Goal: Information Seeking & Learning: Learn about a topic

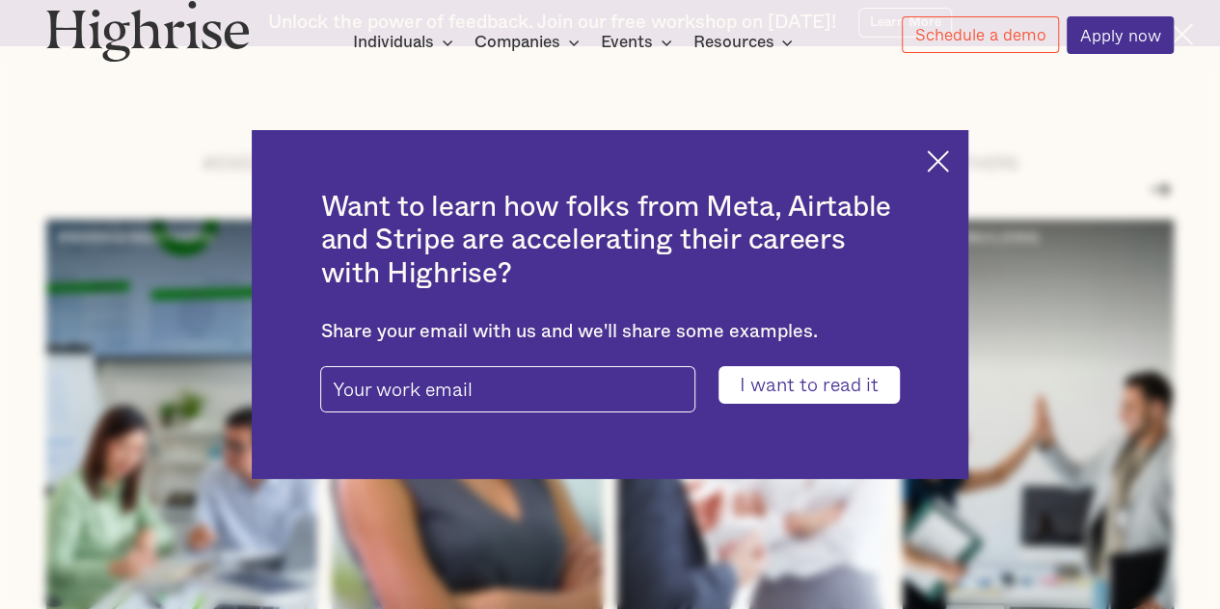
scroll to position [2266, 0]
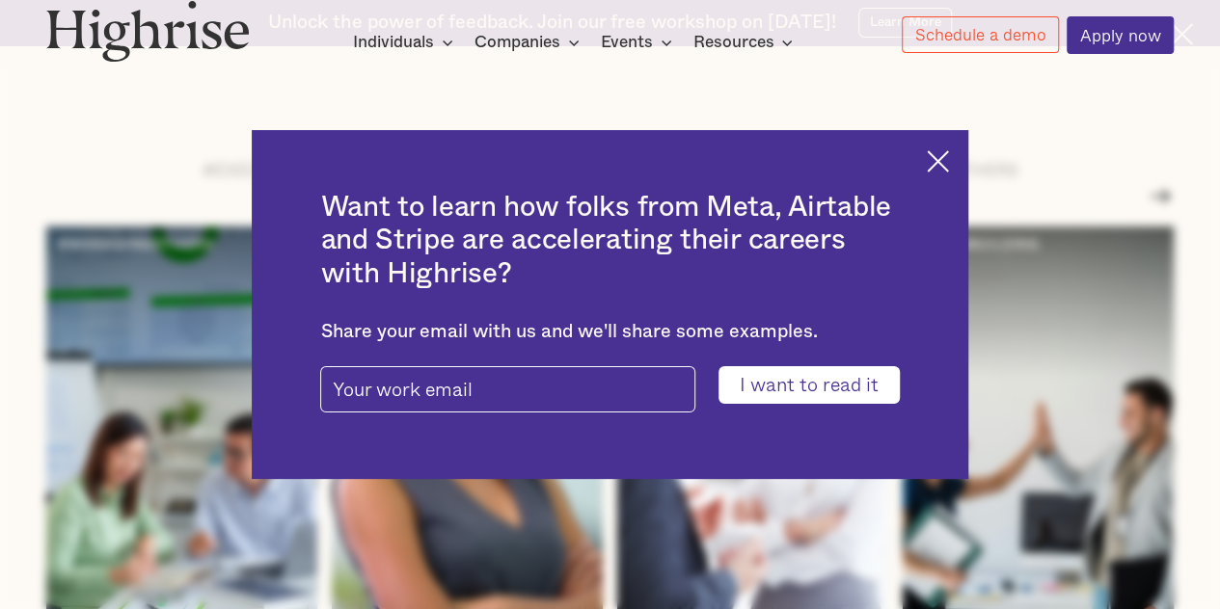
click at [949, 151] on img at bounding box center [938, 161] width 22 height 22
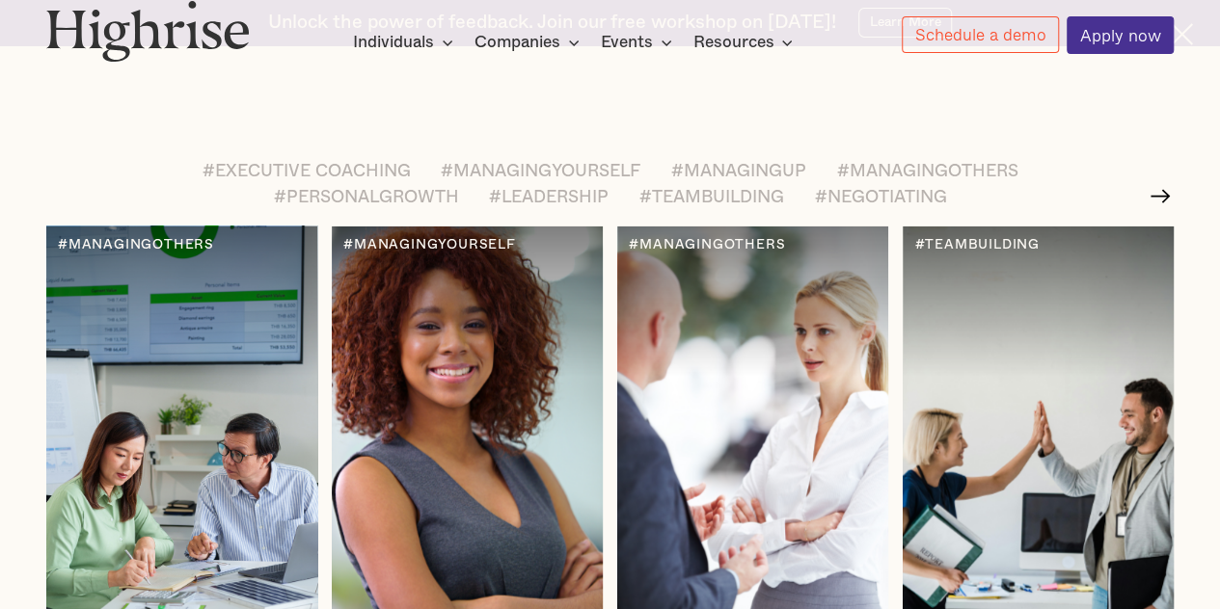
click at [153, 356] on div at bounding box center [181, 455] width 270 height 457
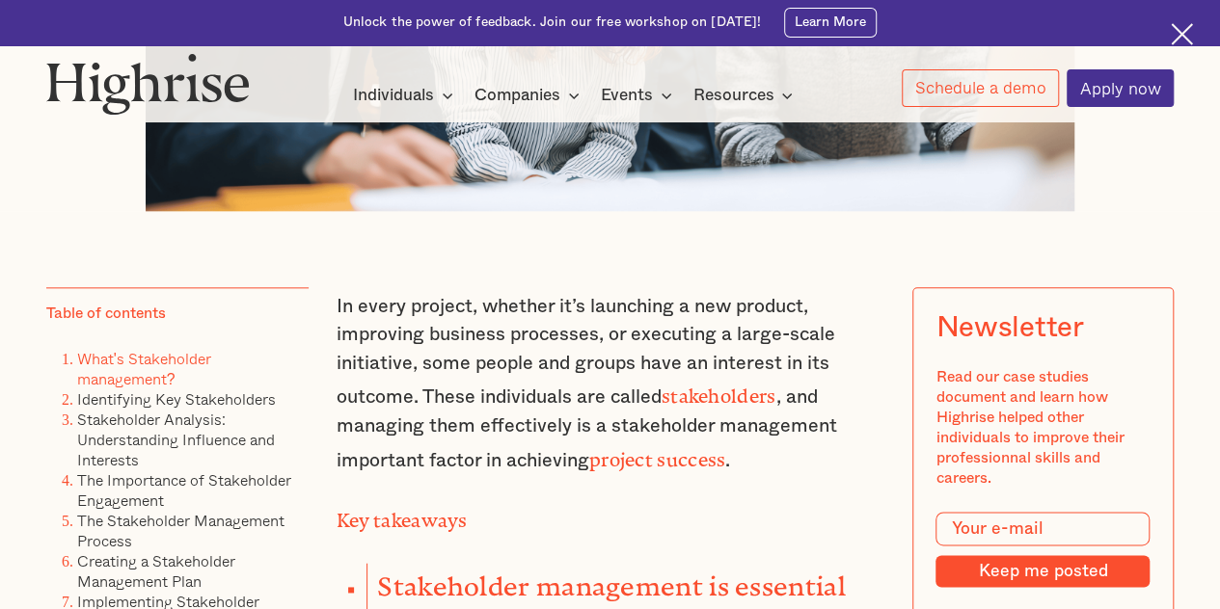
click at [157, 375] on link "What's Stakeholder management?" at bounding box center [144, 368] width 134 height 43
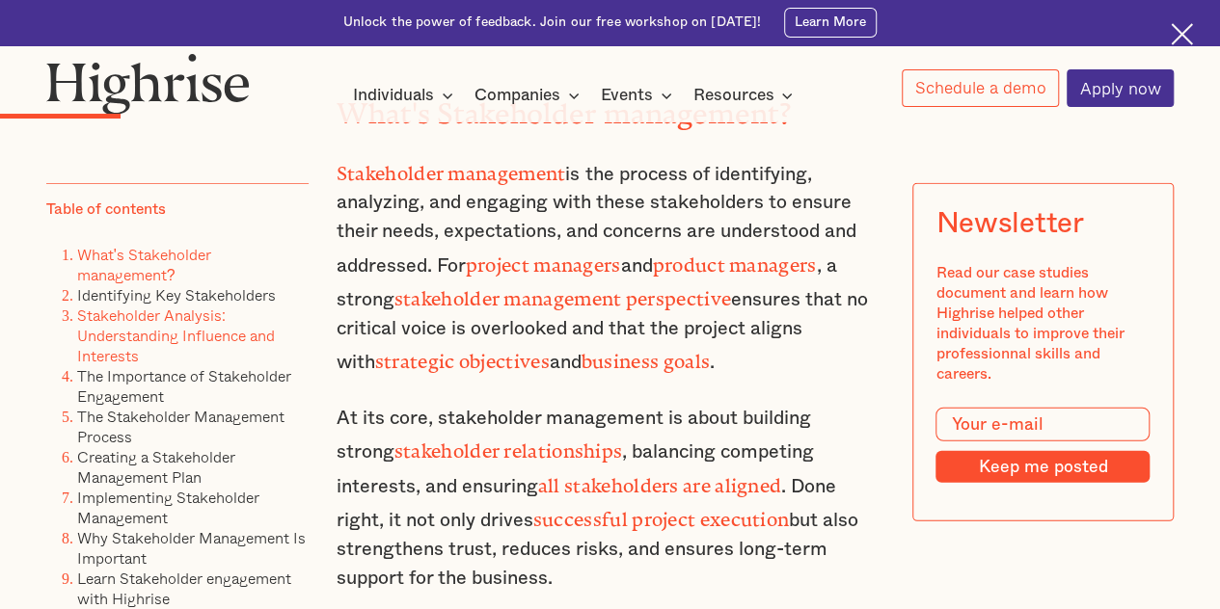
scroll to position [2390, 0]
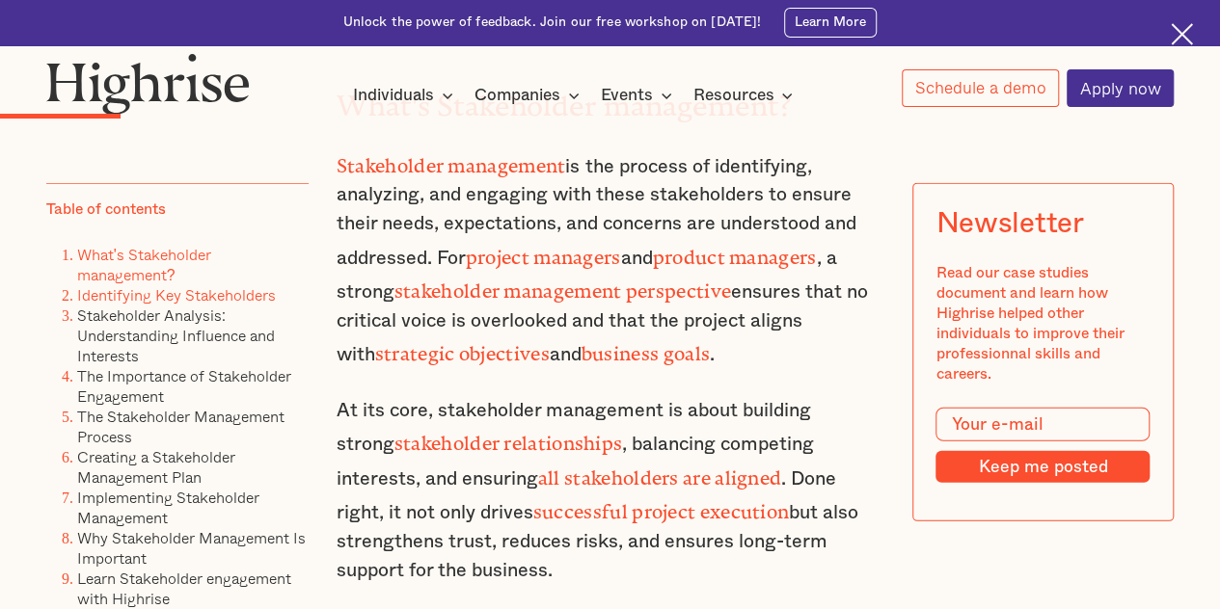
click at [139, 304] on link "Identifying Key Stakeholders" at bounding box center [176, 294] width 199 height 23
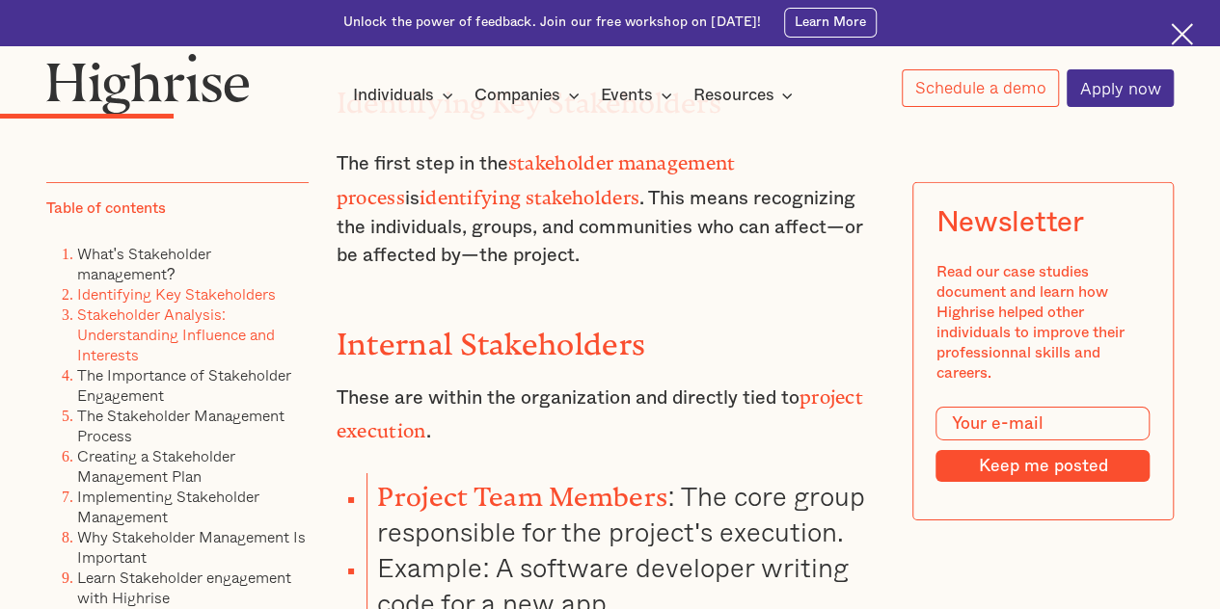
click at [138, 318] on link "Stakeholder Analysis: Understanding Influence and Interests" at bounding box center [176, 335] width 198 height 64
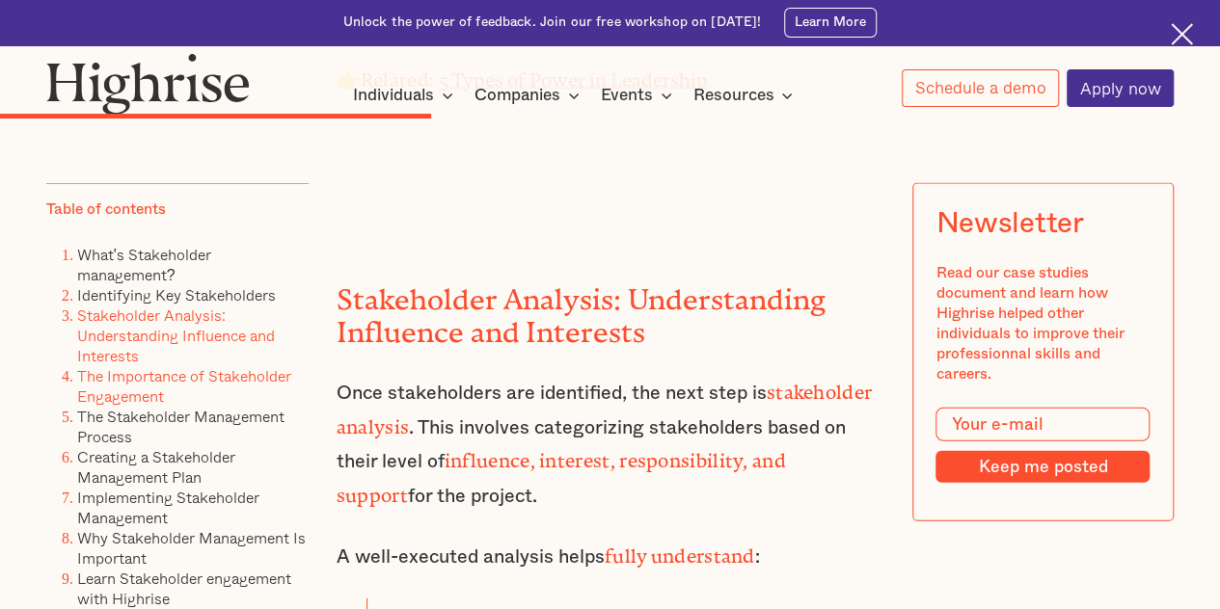
click at [127, 379] on link "The Importance of Stakeholder Engagement" at bounding box center [184, 385] width 214 height 43
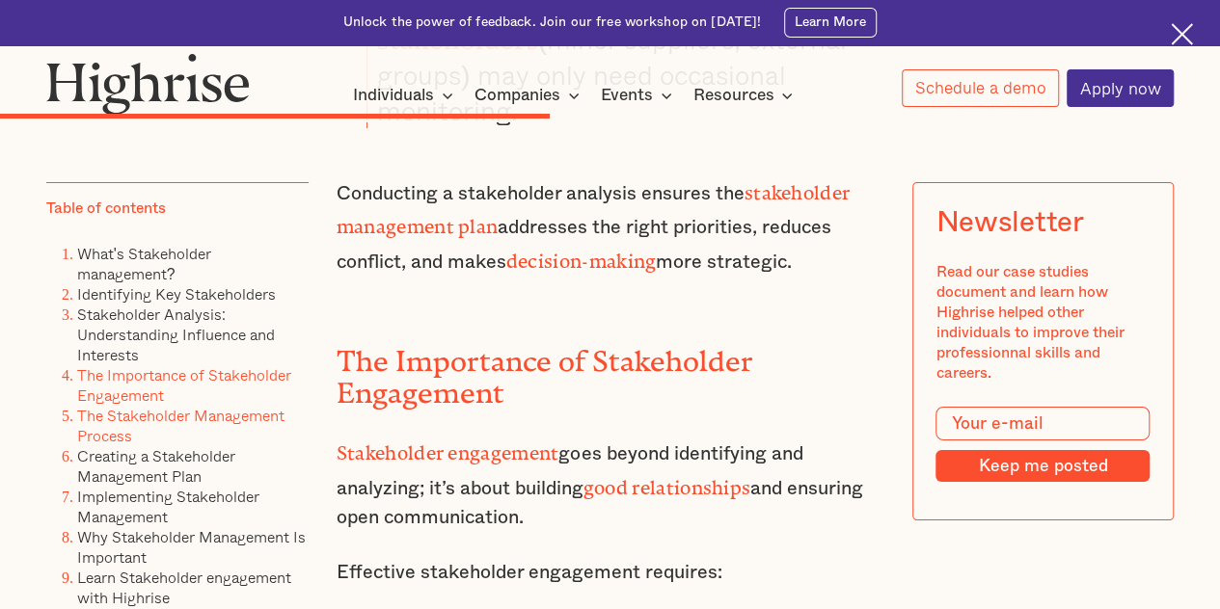
click at [130, 423] on link "The Stakeholder Management Process" at bounding box center [180, 425] width 207 height 43
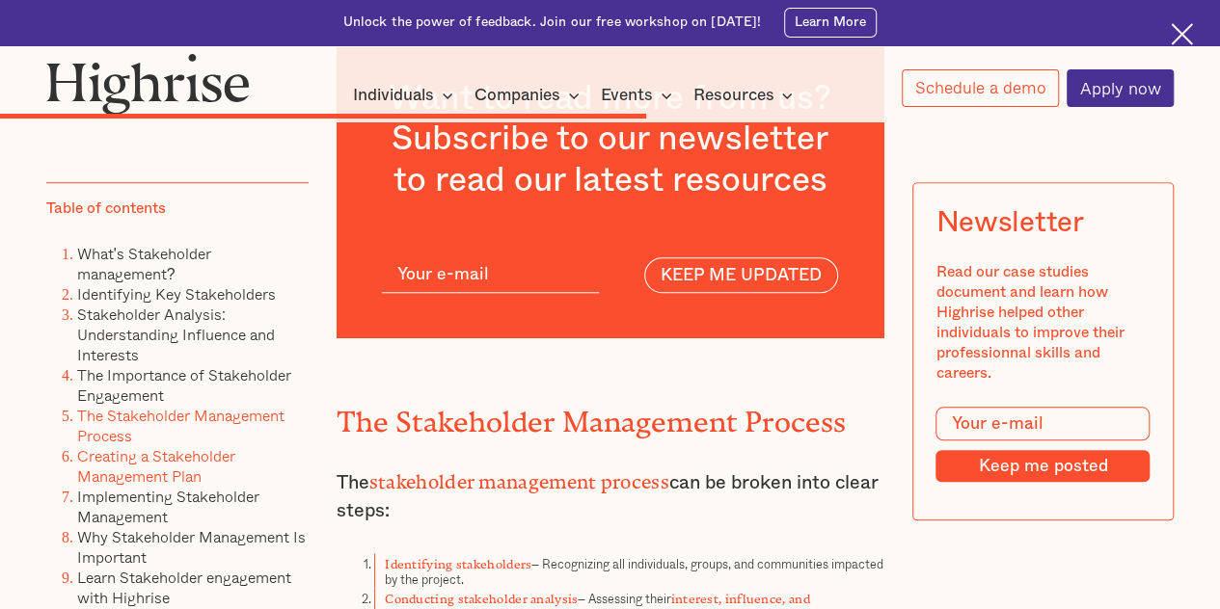
click at [130, 475] on link "Creating a Stakeholder Management Plan" at bounding box center [156, 466] width 158 height 43
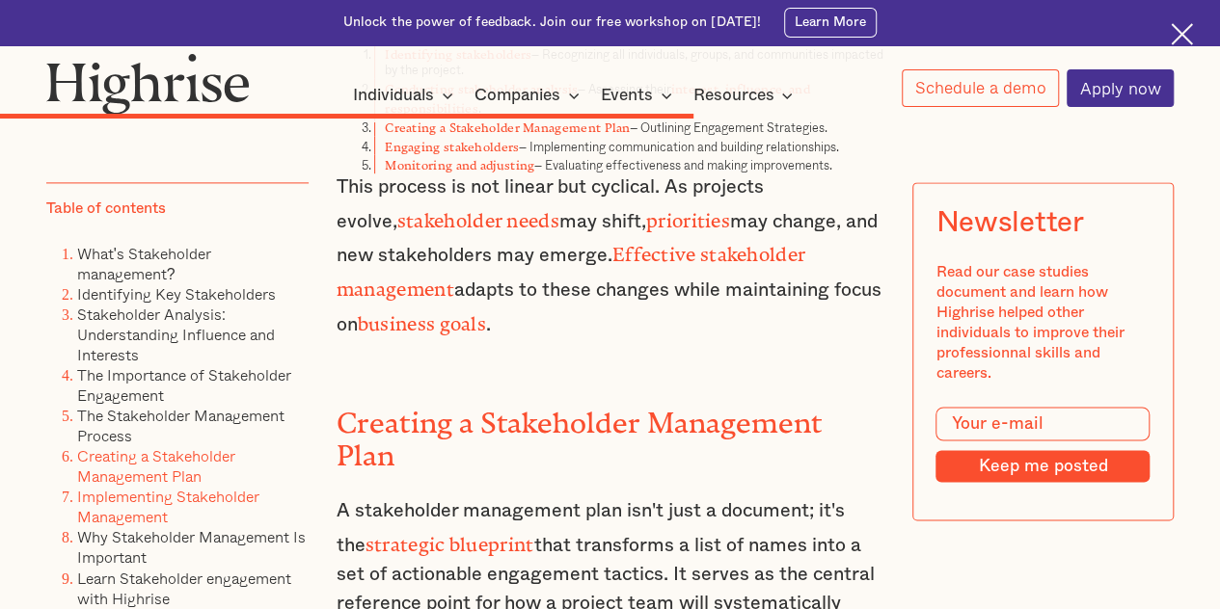
click at [133, 510] on link "Implementing Stakeholder Management" at bounding box center [168, 506] width 182 height 43
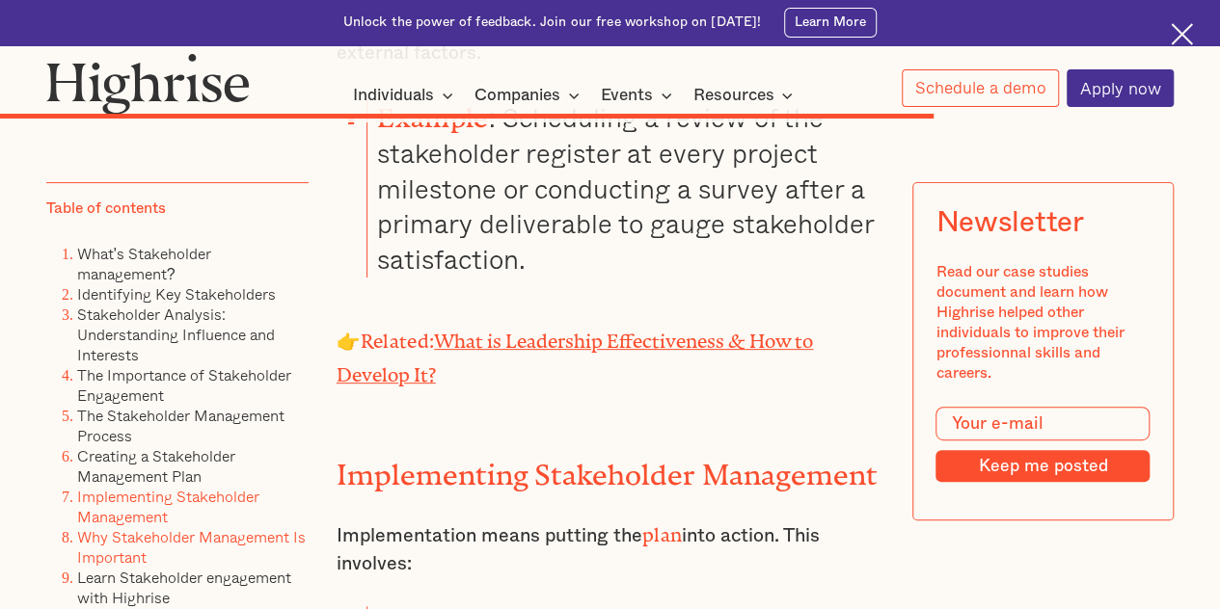
click at [140, 559] on link "Why Stakeholder Management Is Important" at bounding box center [191, 547] width 229 height 43
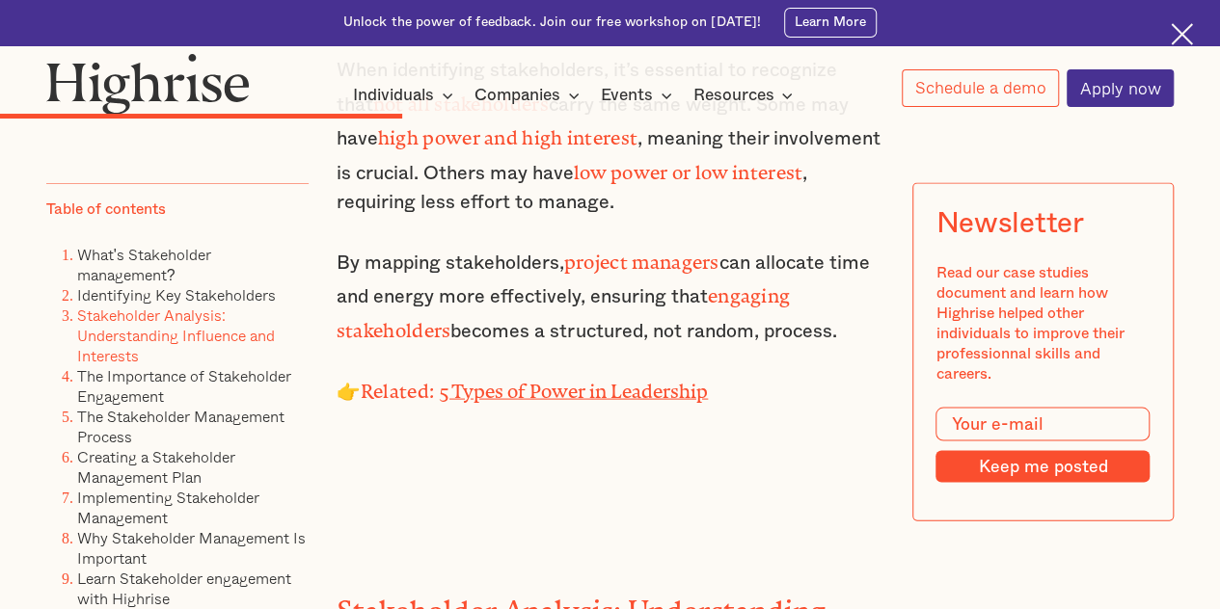
scroll to position [5391, 0]
